Goal: Find contact information: Find contact information

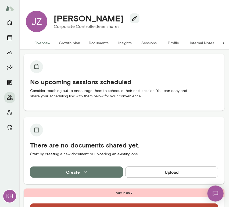
drag, startPoint x: 120, startPoint y: 20, endPoint x: 53, endPoint y: 20, distance: 67.2
click at [53, 20] on div "[PERSON_NAME]" at bounding box center [94, 18] width 90 height 10
copy h4 "[PERSON_NAME]"
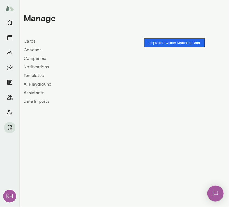
click at [170, 41] on button "Republish Coach Matching Data" at bounding box center [174, 42] width 61 height 9
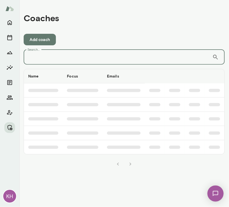
click at [55, 60] on input "Search..." at bounding box center [118, 57] width 189 height 15
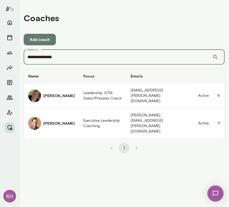
type input "**********"
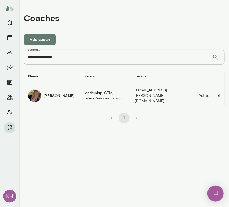
click at [43, 96] on div "David McPherson" at bounding box center [51, 96] width 46 height 13
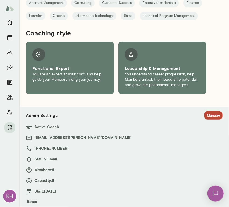
scroll to position [293, 0]
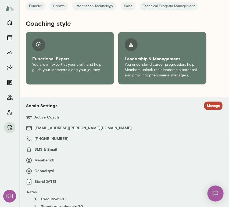
click at [207, 102] on button "Manage" at bounding box center [213, 106] width 18 height 8
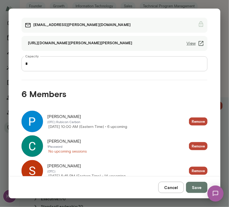
scroll to position [50, 0]
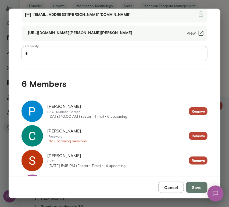
click at [35, 135] on img at bounding box center [33, 137] width 22 height 22
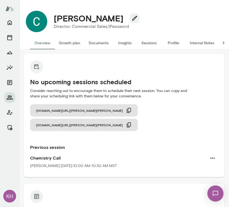
drag, startPoint x: 122, startPoint y: 21, endPoint x: 54, endPoint y: 19, distance: 67.5
click at [54, 19] on h4 "Colleen Connolly" at bounding box center [89, 18] width 70 height 10
copy h4 "Colleen Connolly"
